Goal: Task Accomplishment & Management: Manage account settings

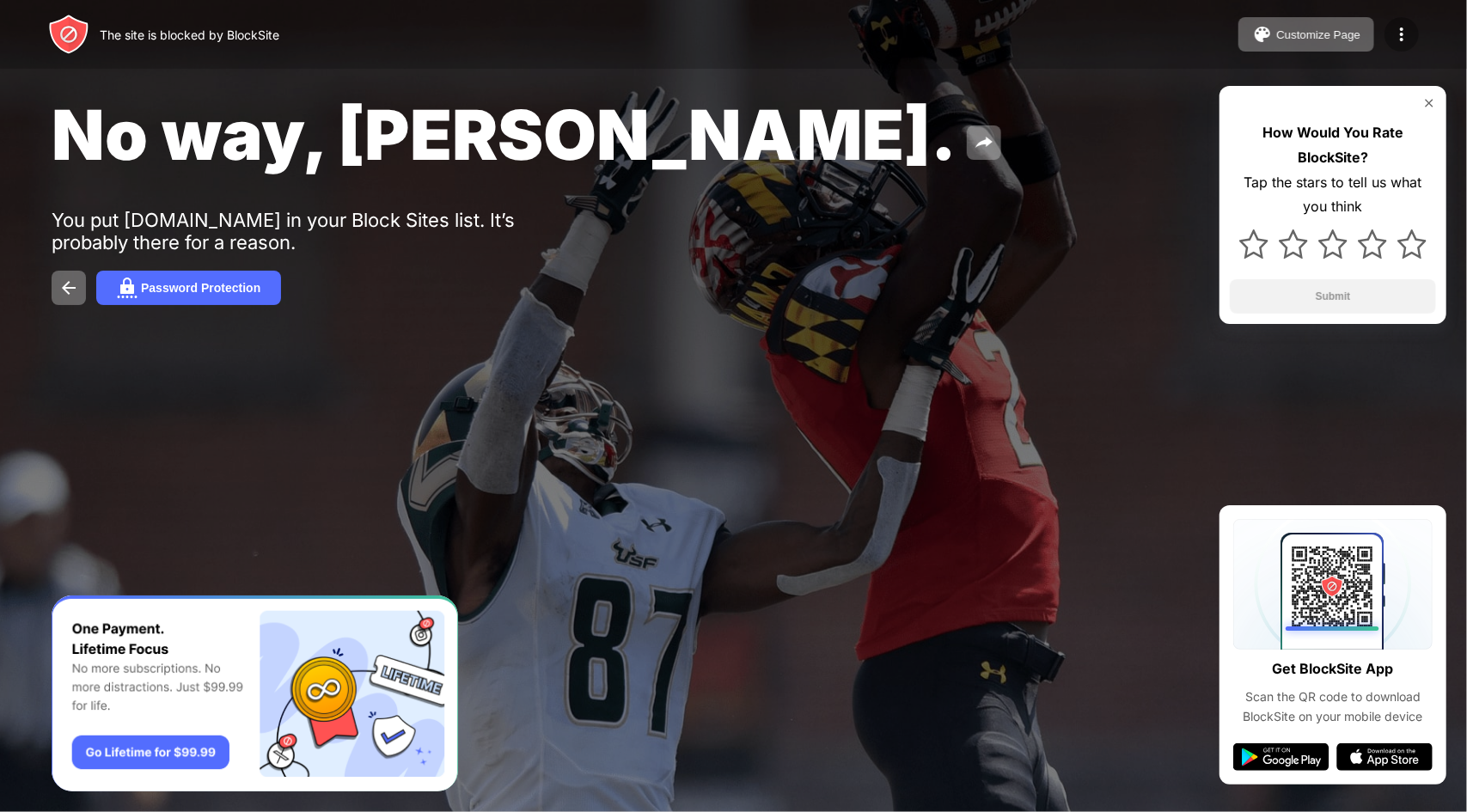
click at [1395, 28] on img at bounding box center [1401, 35] width 21 height 21
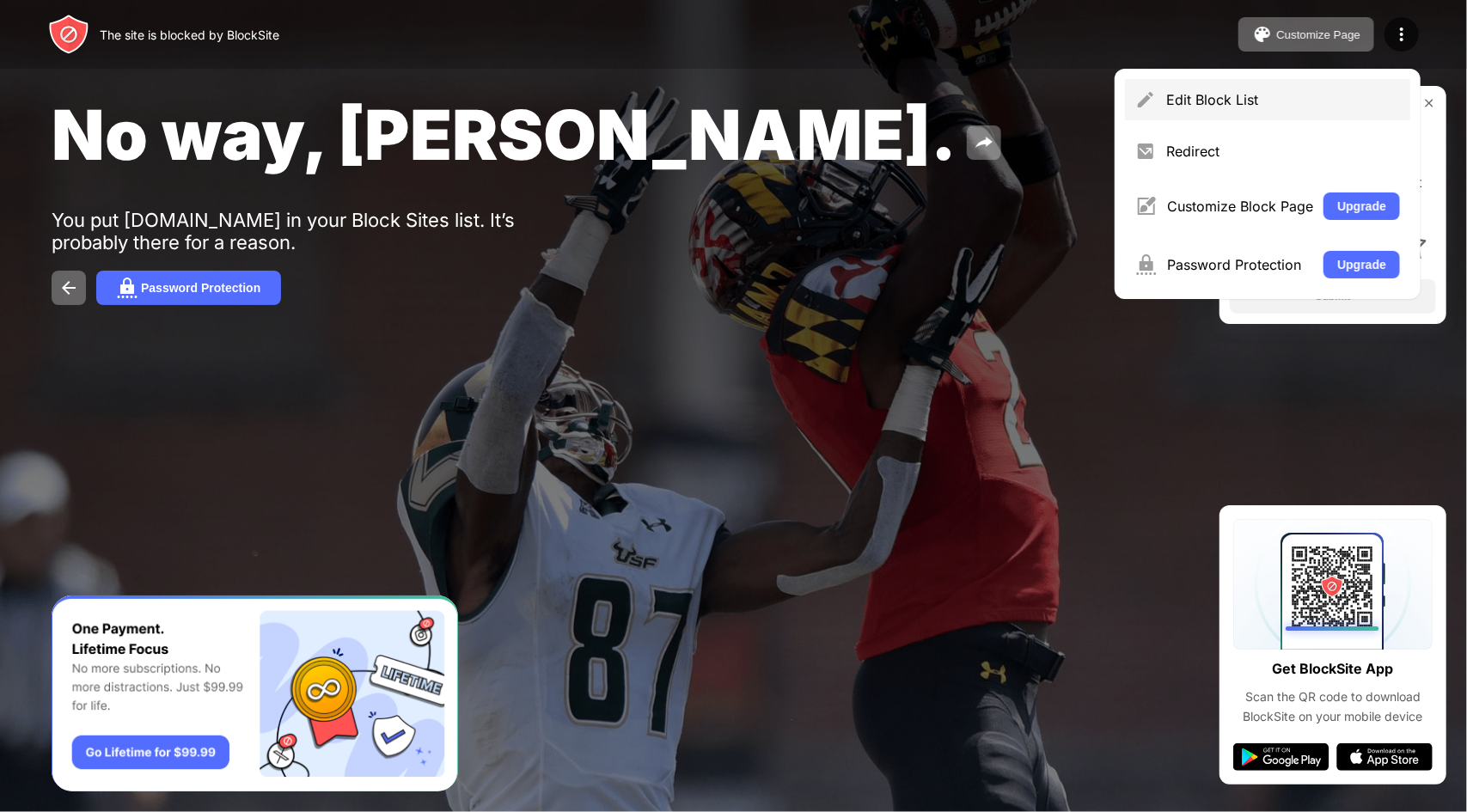
click at [1264, 116] on div "Edit Block List" at bounding box center [1268, 100] width 286 height 41
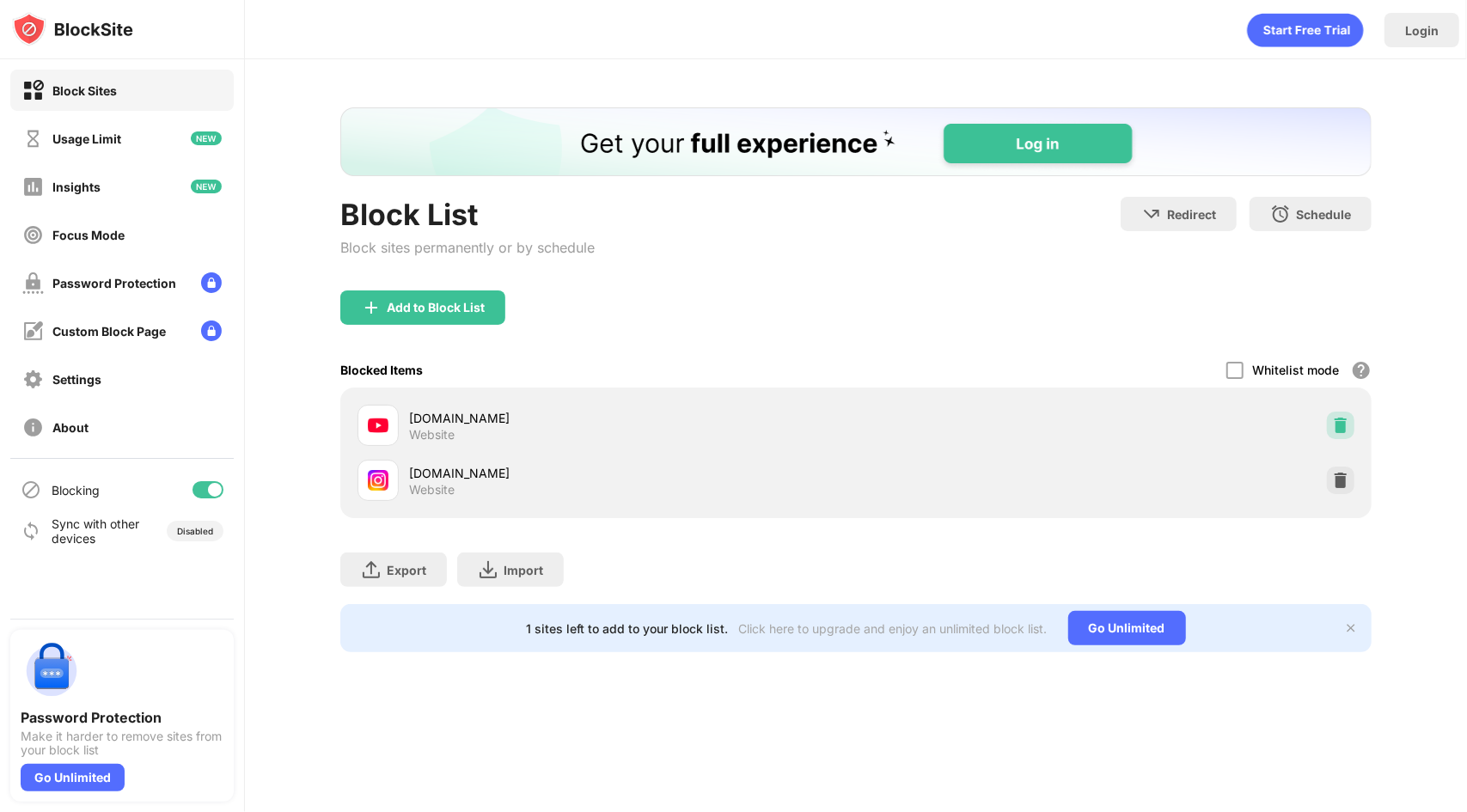
click at [1334, 424] on img at bounding box center [1341, 425] width 17 height 17
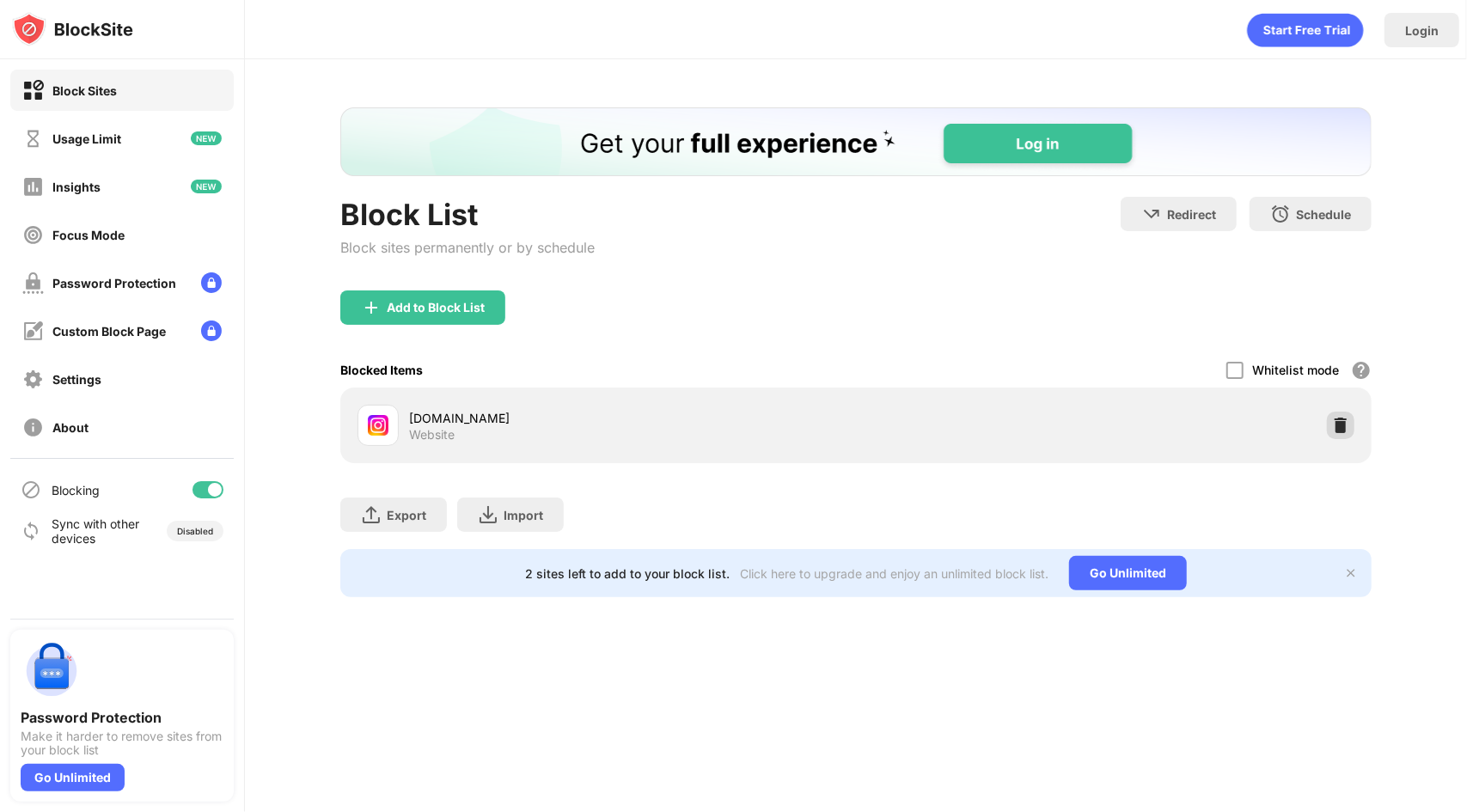
click at [1325, 418] on div "[DOMAIN_NAME] Website" at bounding box center [855, 425] width 1011 height 55
click at [1331, 417] on div at bounding box center [1341, 425] width 28 height 28
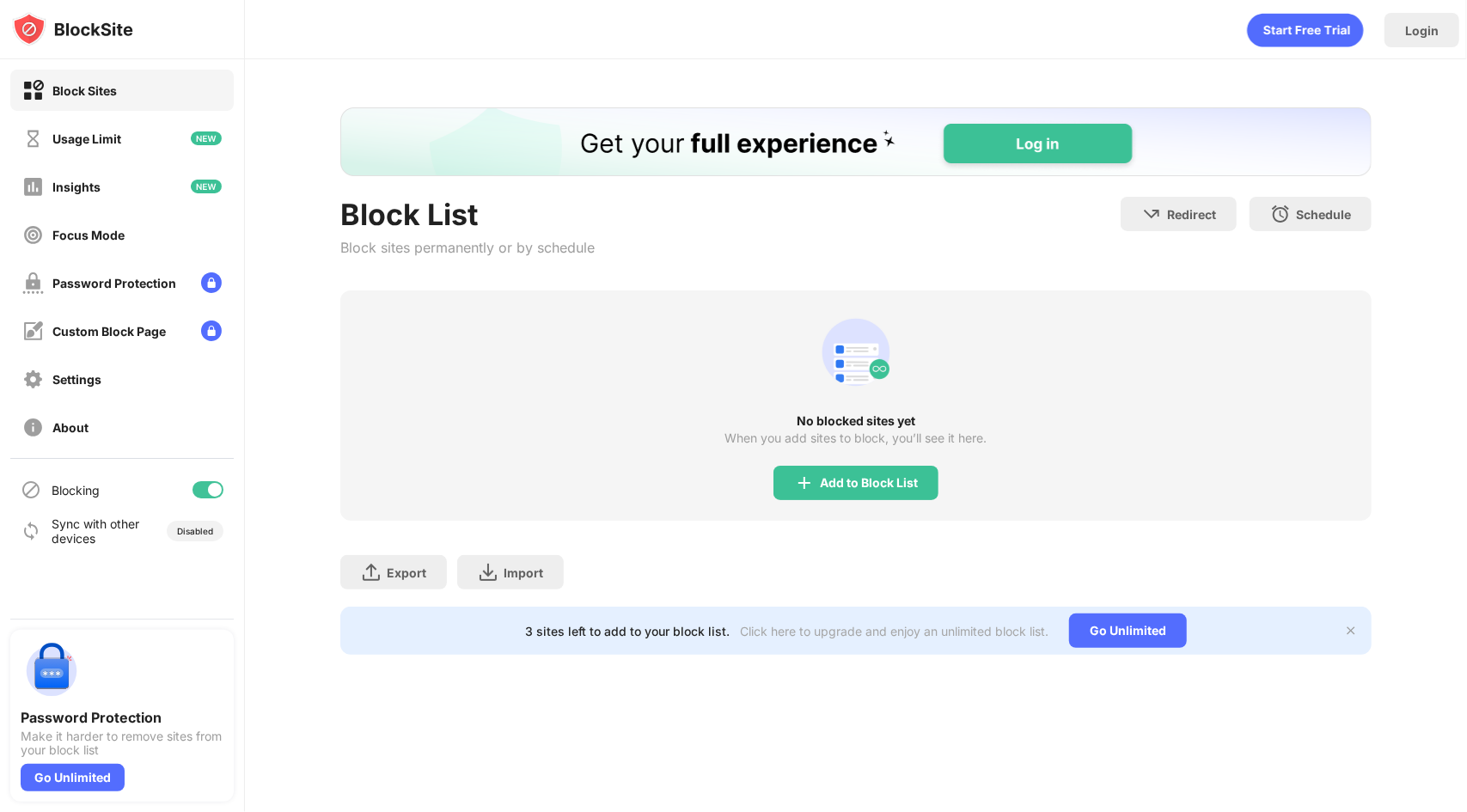
click at [866, 503] on div "No blocked sites yet When you add sites to block, you’ll see it here. Add to Bl…" at bounding box center [855, 406] width 1031 height 230
click at [868, 476] on div "Add to Block List" at bounding box center [869, 483] width 98 height 14
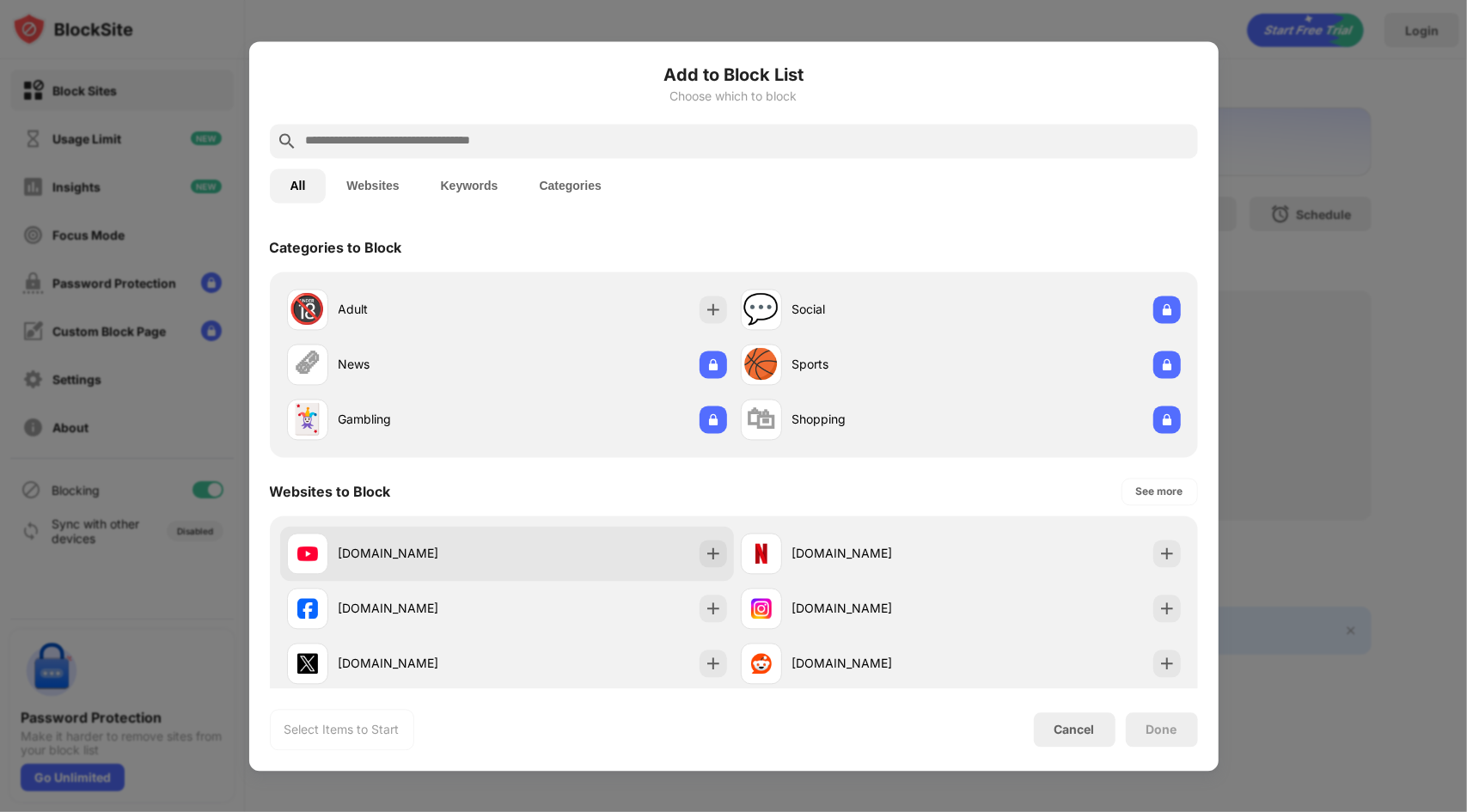
click at [645, 550] on div "[DOMAIN_NAME]" at bounding box center [507, 553] width 454 height 55
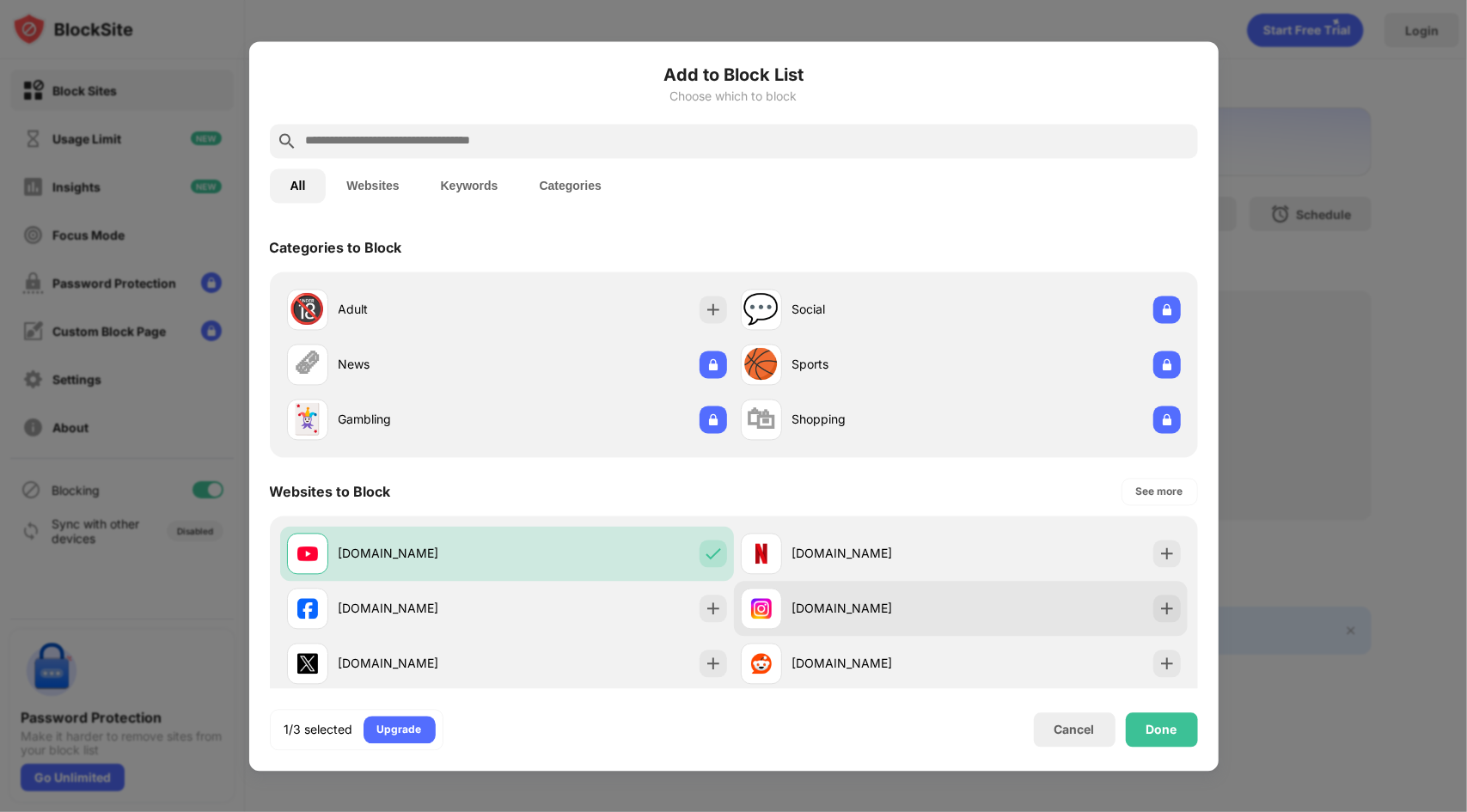
click at [923, 617] on div "[DOMAIN_NAME]" at bounding box center [876, 608] width 168 height 18
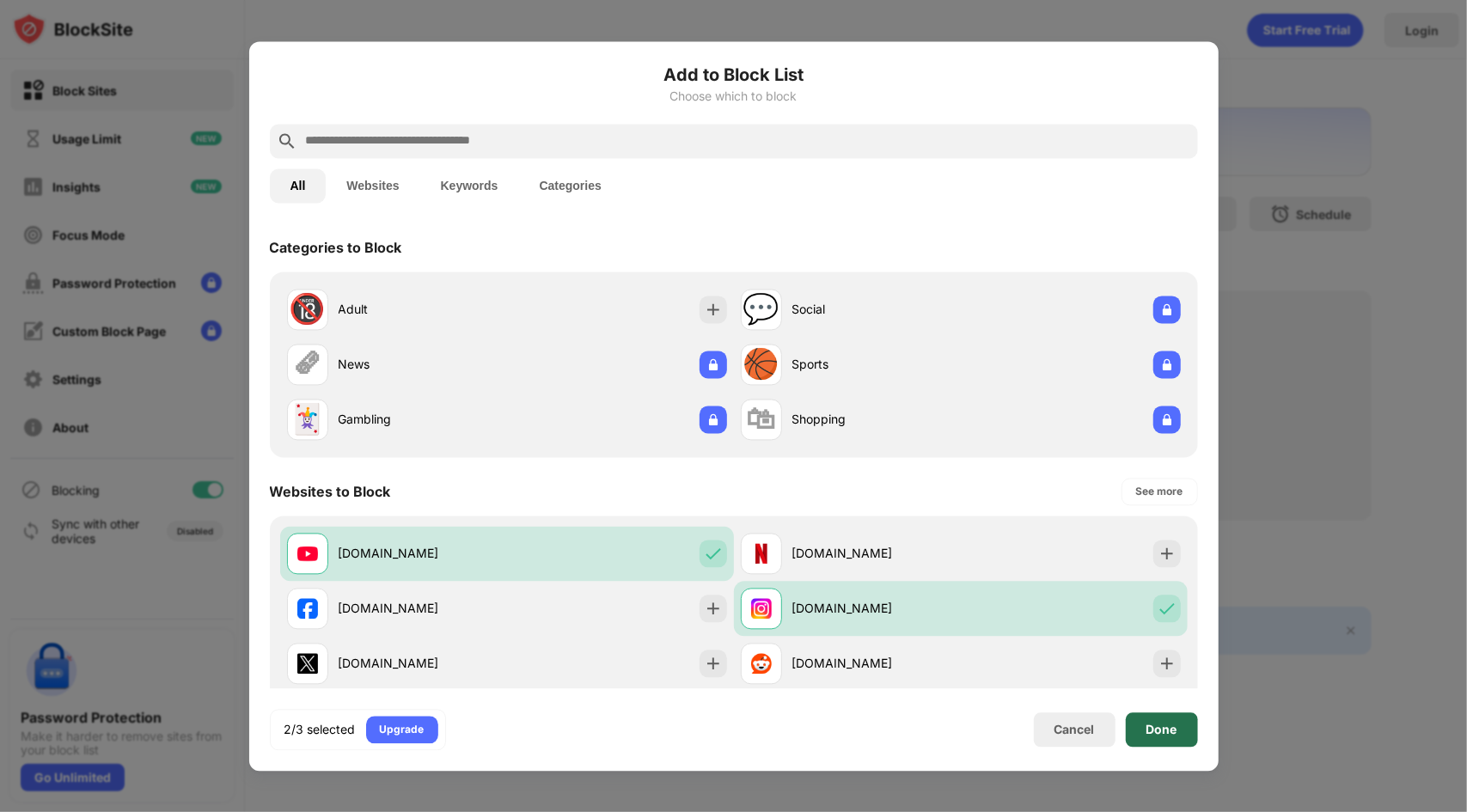
click at [1147, 714] on div "Done" at bounding box center [1162, 730] width 72 height 35
